Goal: Information Seeking & Learning: Find specific page/section

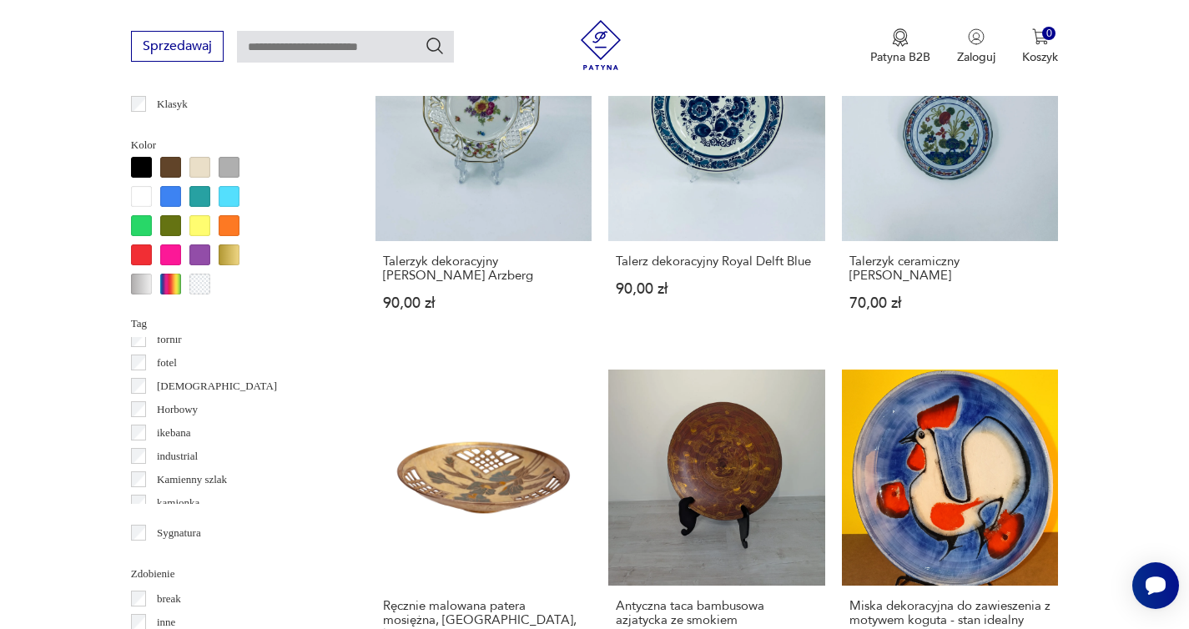
scroll to position [310, 0]
click at [181, 413] on p "Horbowy" at bounding box center [177, 413] width 41 height 18
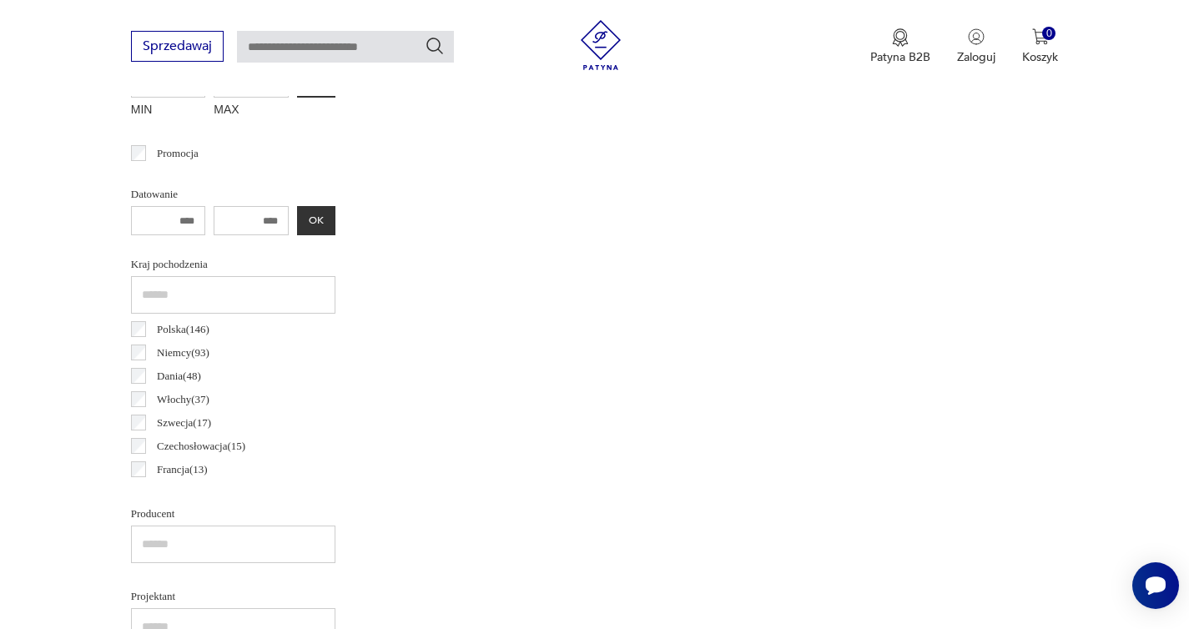
scroll to position [314, 0]
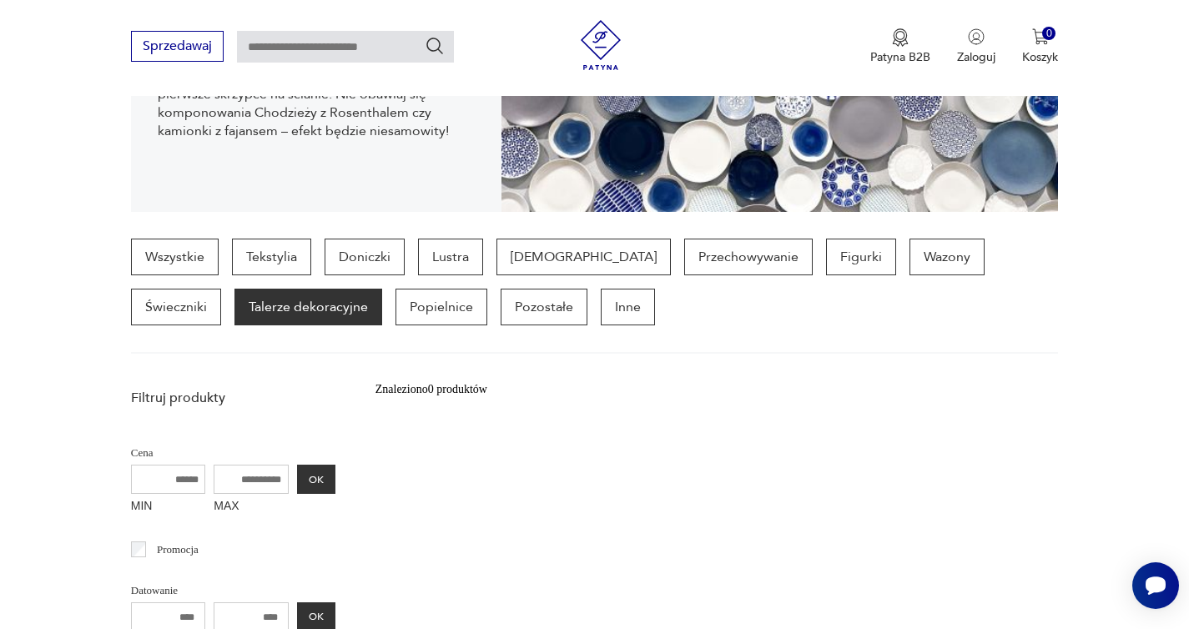
click at [235, 313] on p "Talerze dekoracyjne" at bounding box center [309, 307] width 148 height 37
click at [910, 271] on p "Wazony" at bounding box center [947, 257] width 75 height 37
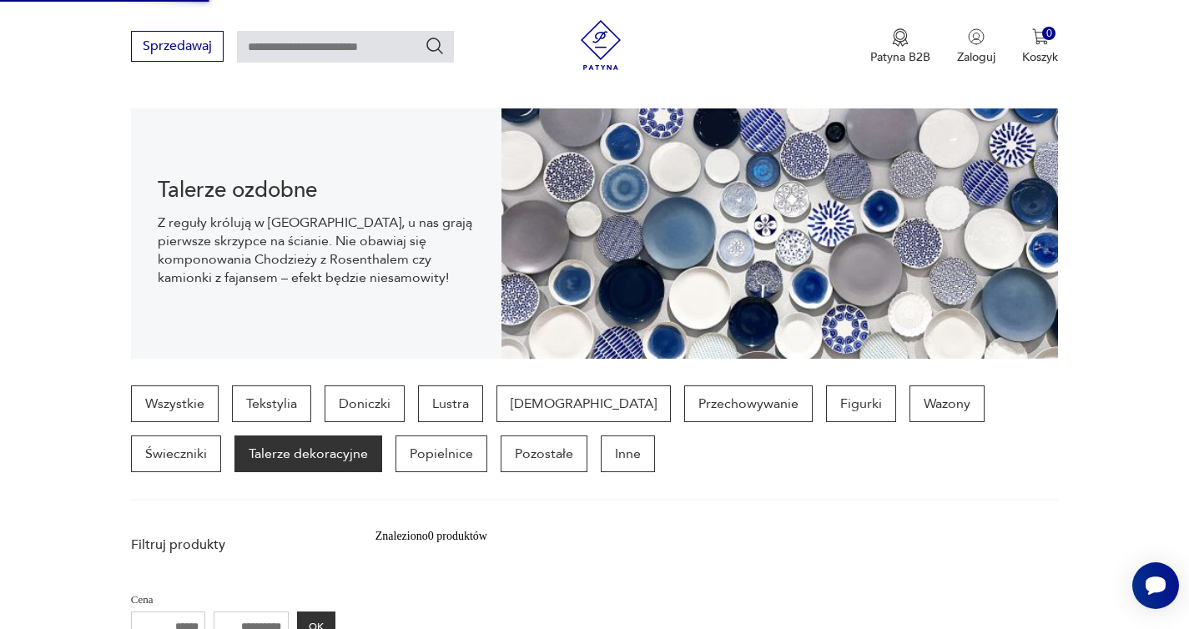
scroll to position [180, 0]
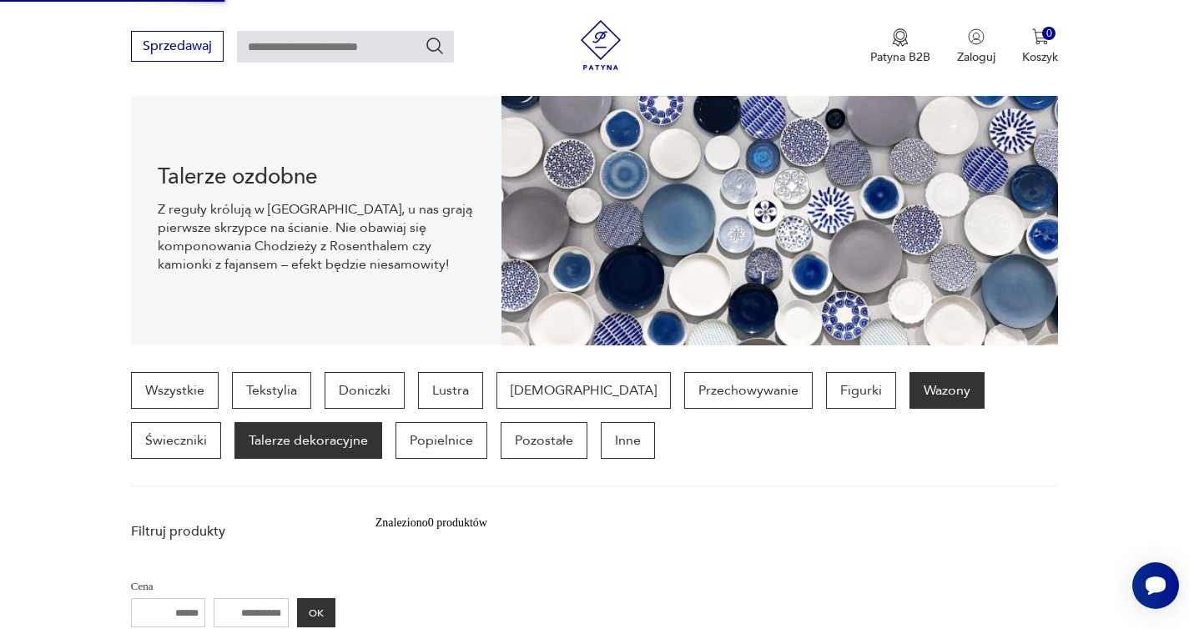
click at [910, 394] on p "Wazony" at bounding box center [947, 390] width 75 height 37
click at [597, 44] on img at bounding box center [601, 45] width 50 height 50
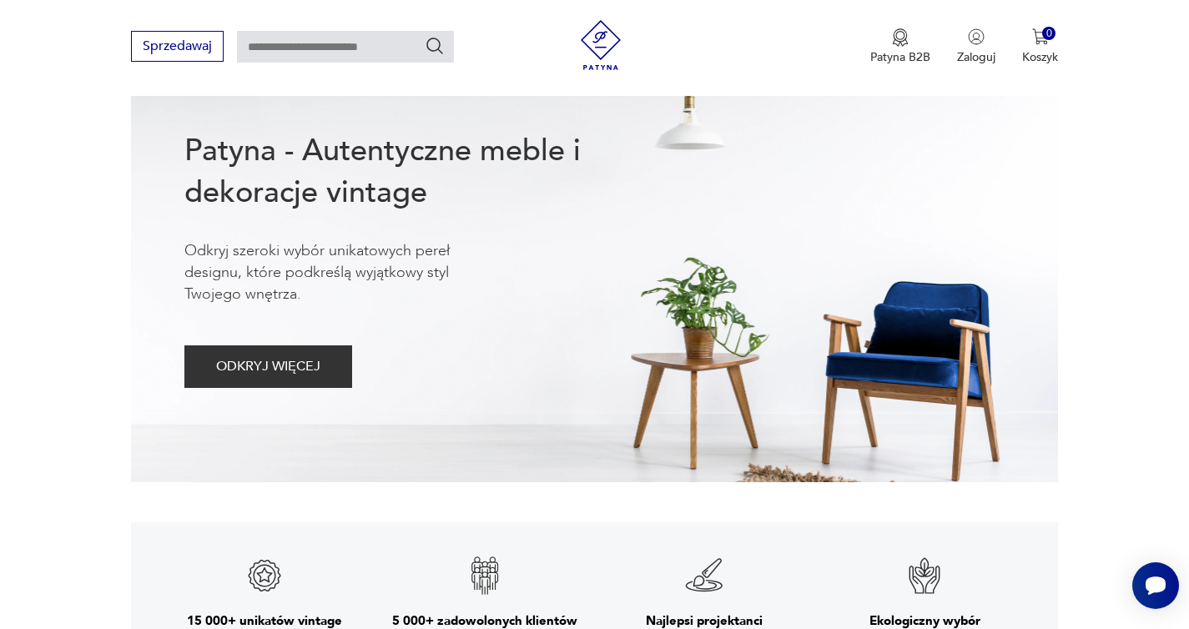
scroll to position [202, 0]
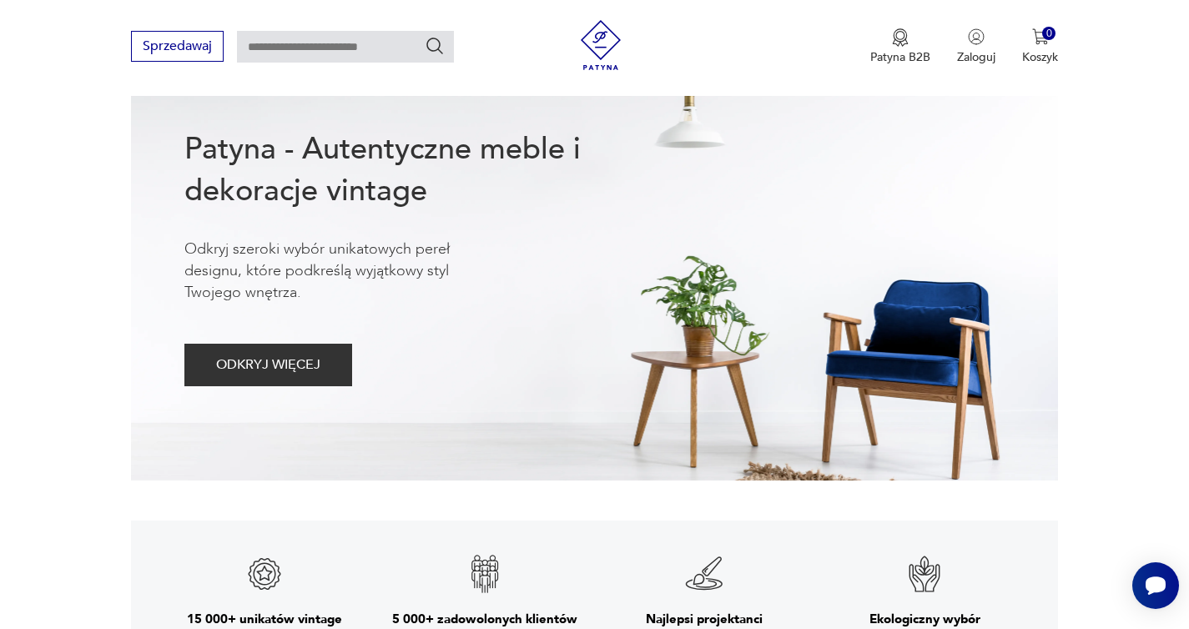
click at [284, 44] on input "text" at bounding box center [345, 47] width 217 height 32
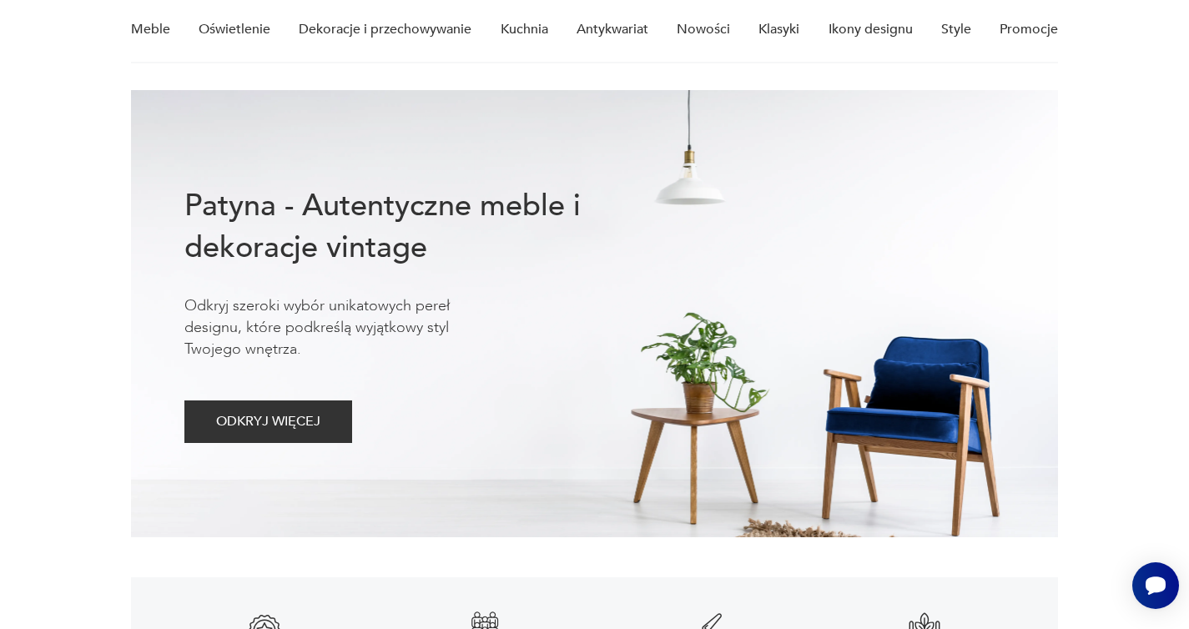
scroll to position [0, 0]
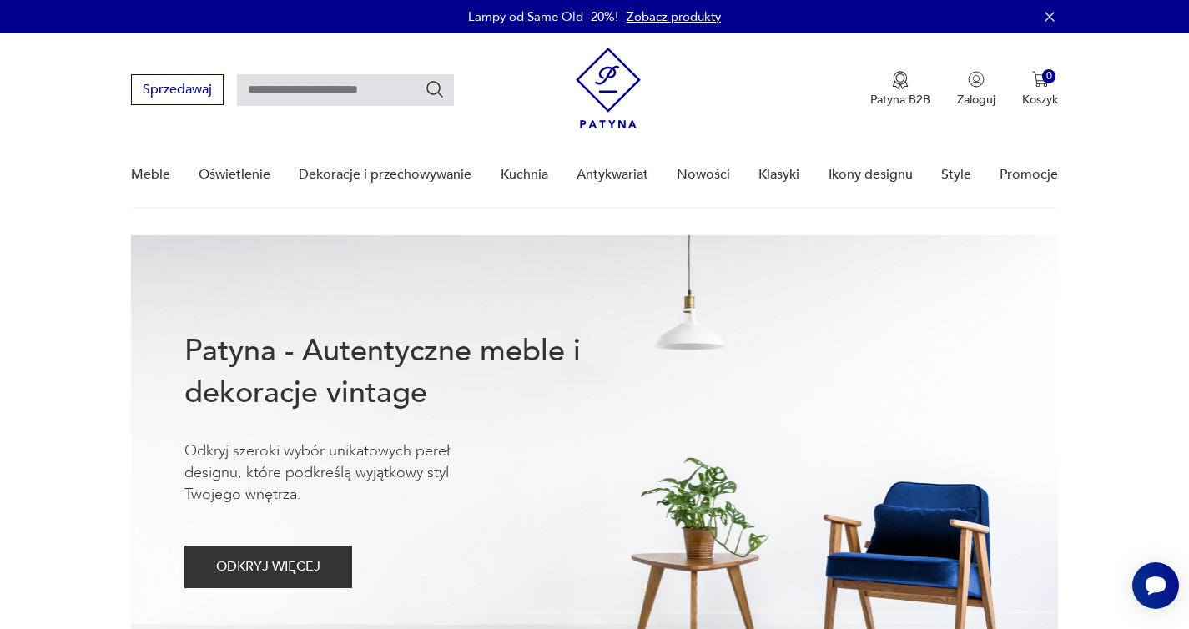
click at [295, 95] on input "text" at bounding box center [345, 90] width 217 height 32
type input "*"
type input "*****"
click at [438, 89] on icon "Szukaj" at bounding box center [435, 89] width 20 height 20
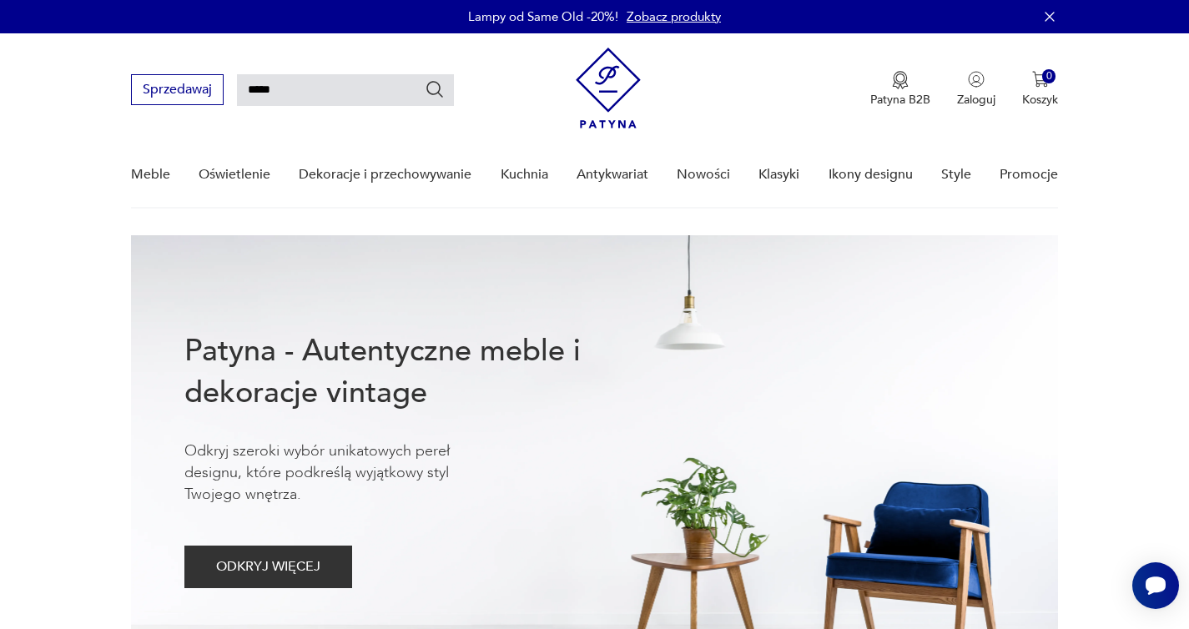
click at [324, 93] on input "*****" at bounding box center [345, 90] width 217 height 32
click at [436, 90] on icon "Szukaj" at bounding box center [435, 89] width 20 height 20
click at [448, 89] on input "*****" at bounding box center [345, 90] width 217 height 32
click at [438, 88] on icon "Szukaj" at bounding box center [435, 89] width 20 height 20
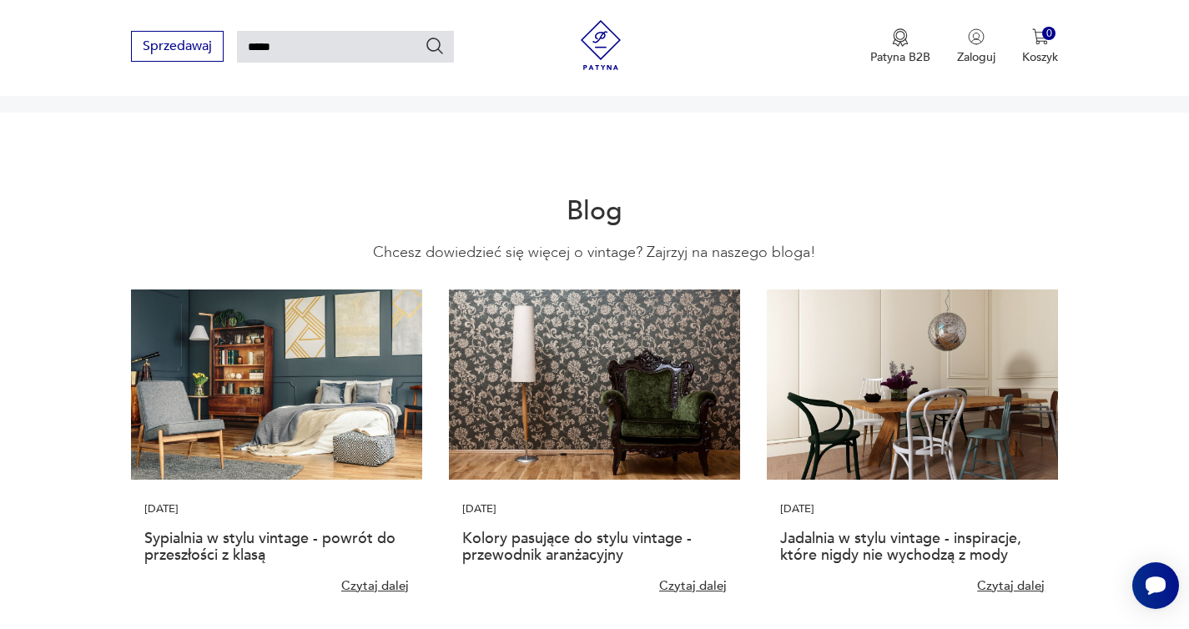
scroll to position [3696, 0]
